Goal: Register for event/course

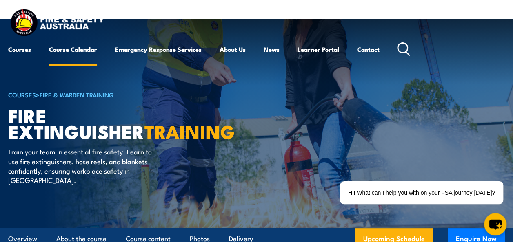
click at [70, 54] on link "Course Calendar" at bounding box center [73, 50] width 48 height 20
